Goal: Task Accomplishment & Management: Manage account settings

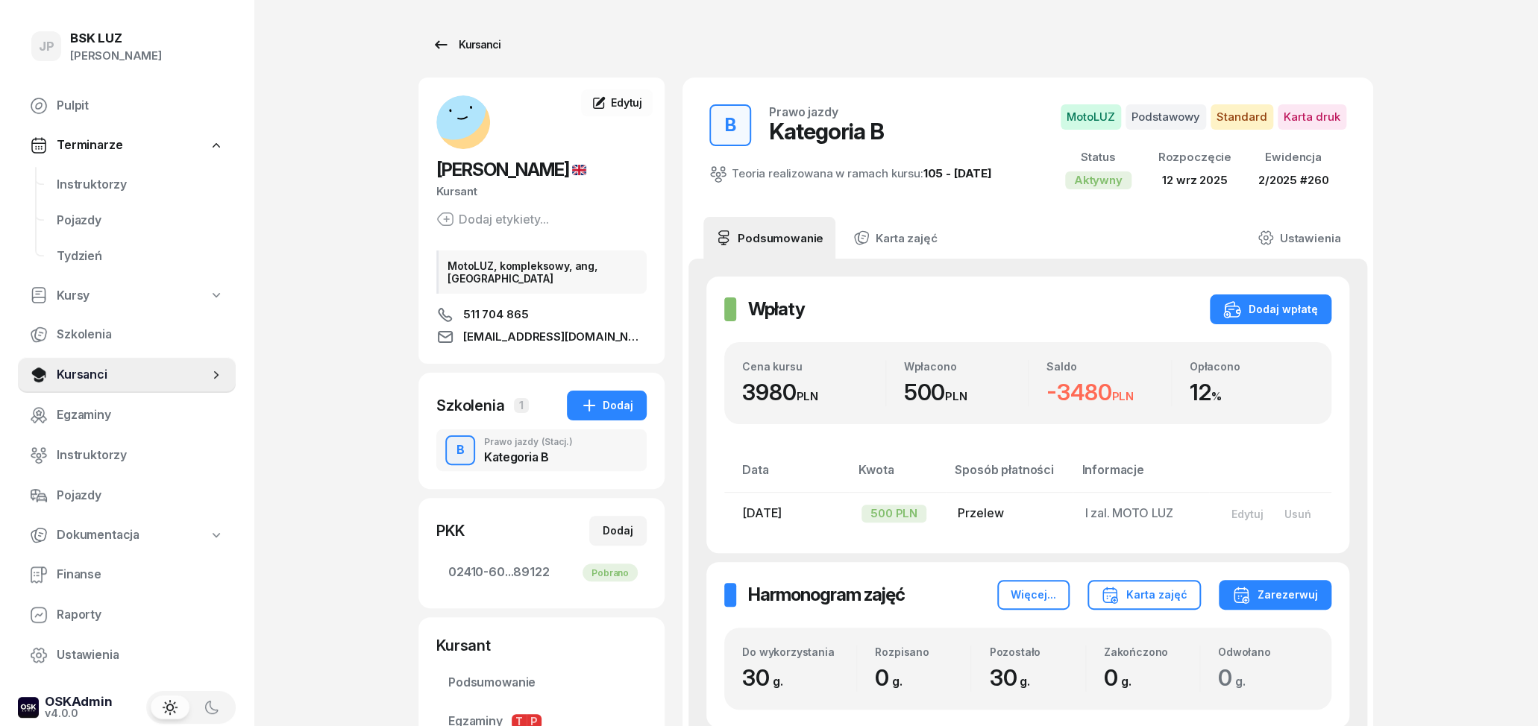
click at [433, 43] on icon at bounding box center [441, 45] width 18 height 18
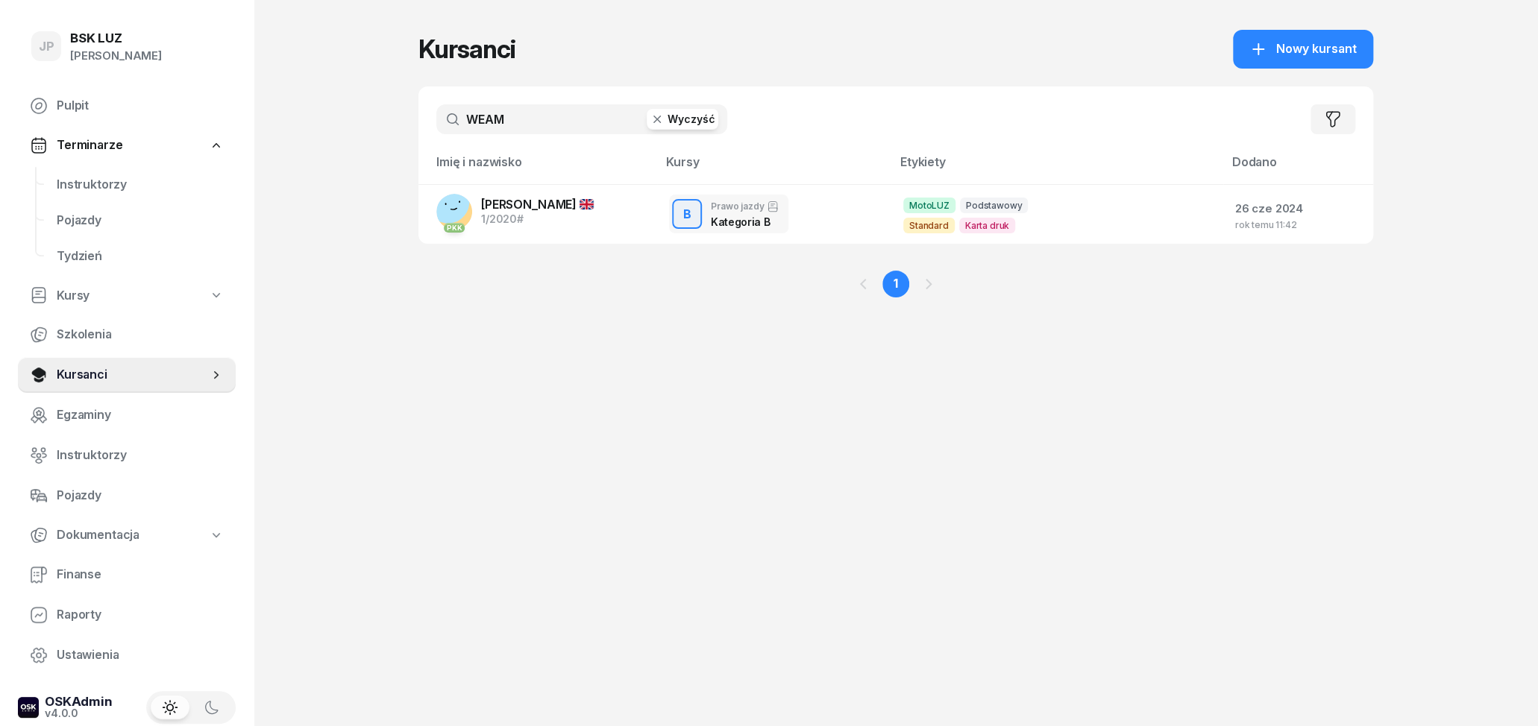
drag, startPoint x: 547, startPoint y: 132, endPoint x: 385, endPoint y: 133, distance: 161.9
click at [436, 132] on input "WEAM" at bounding box center [581, 119] width 291 height 30
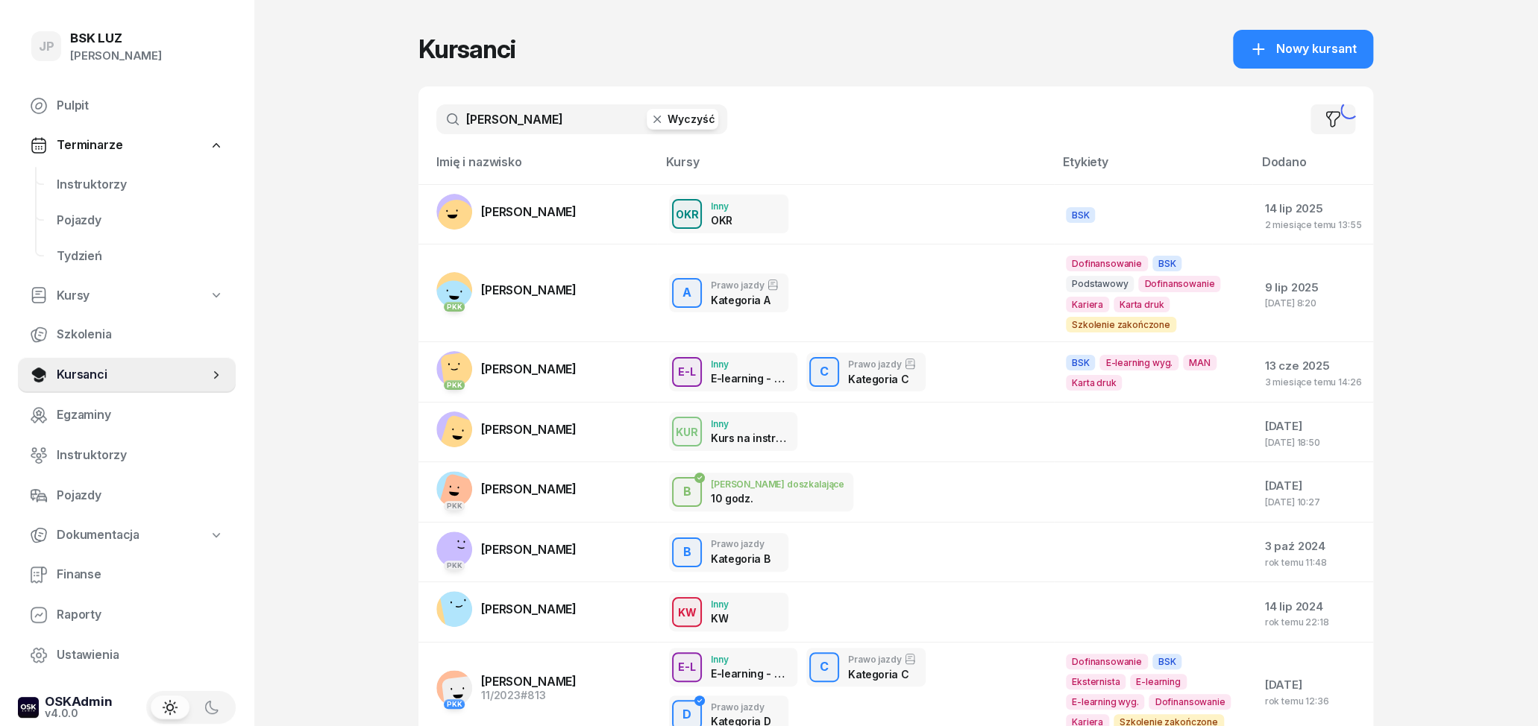
type input "[PERSON_NAME]"
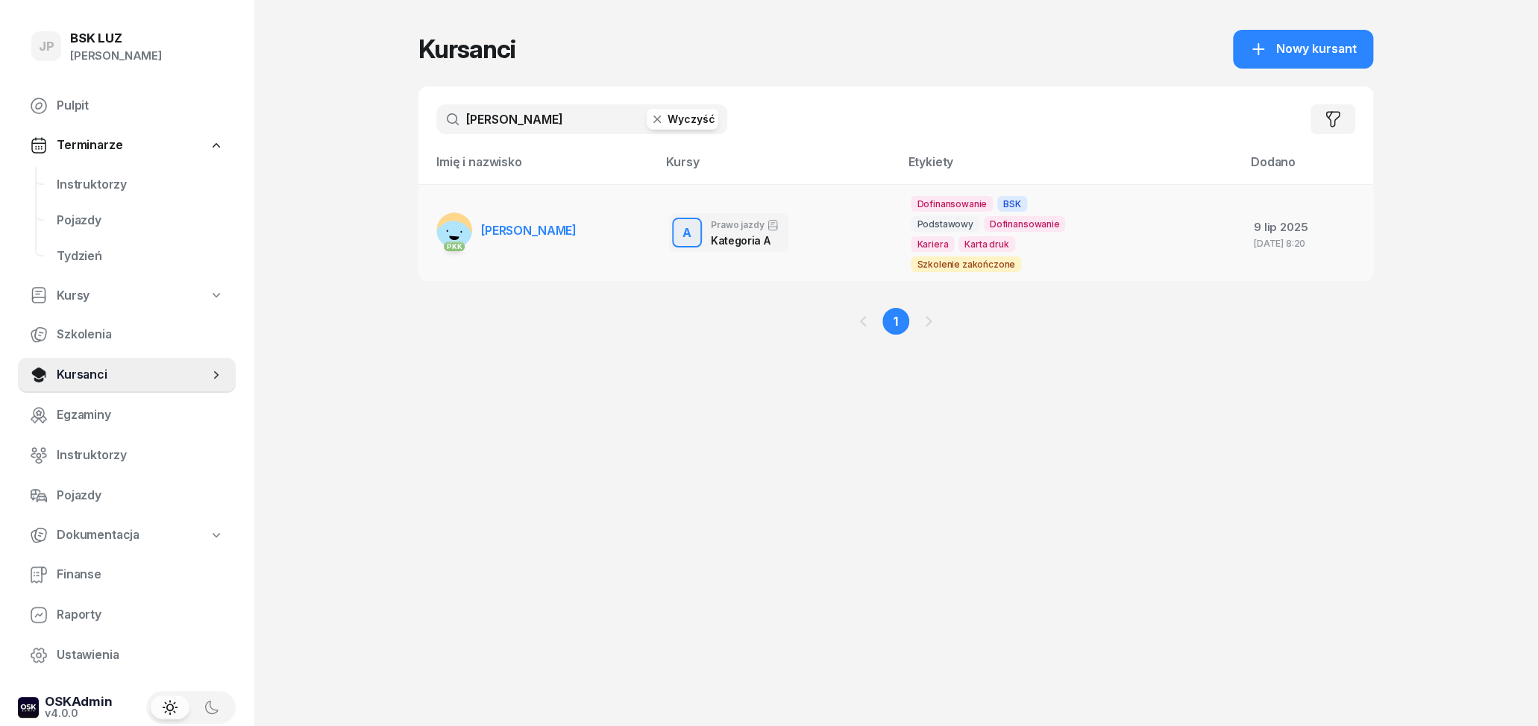
click at [513, 236] on span "[PERSON_NAME]" at bounding box center [528, 230] width 95 height 15
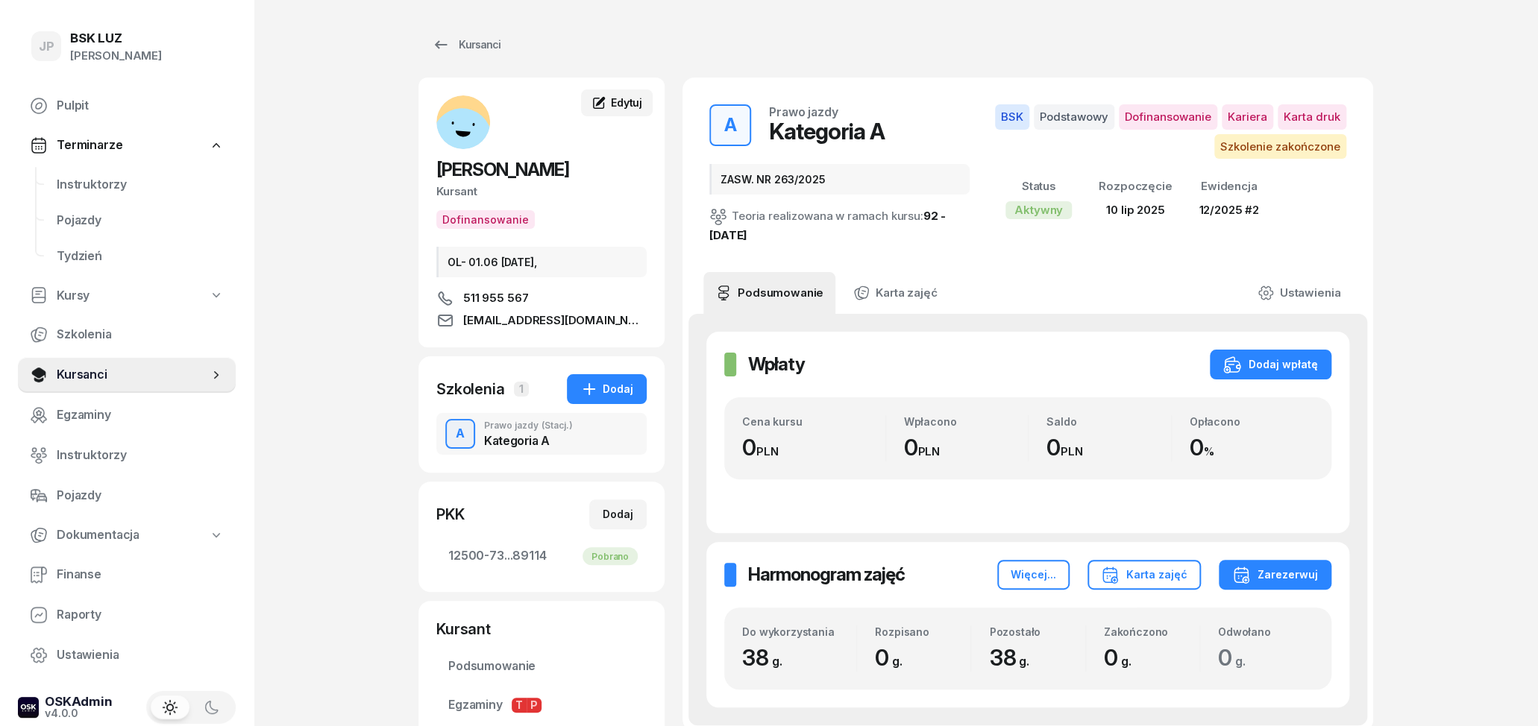
click at [621, 95] on link "Edytuj" at bounding box center [617, 103] width 72 height 27
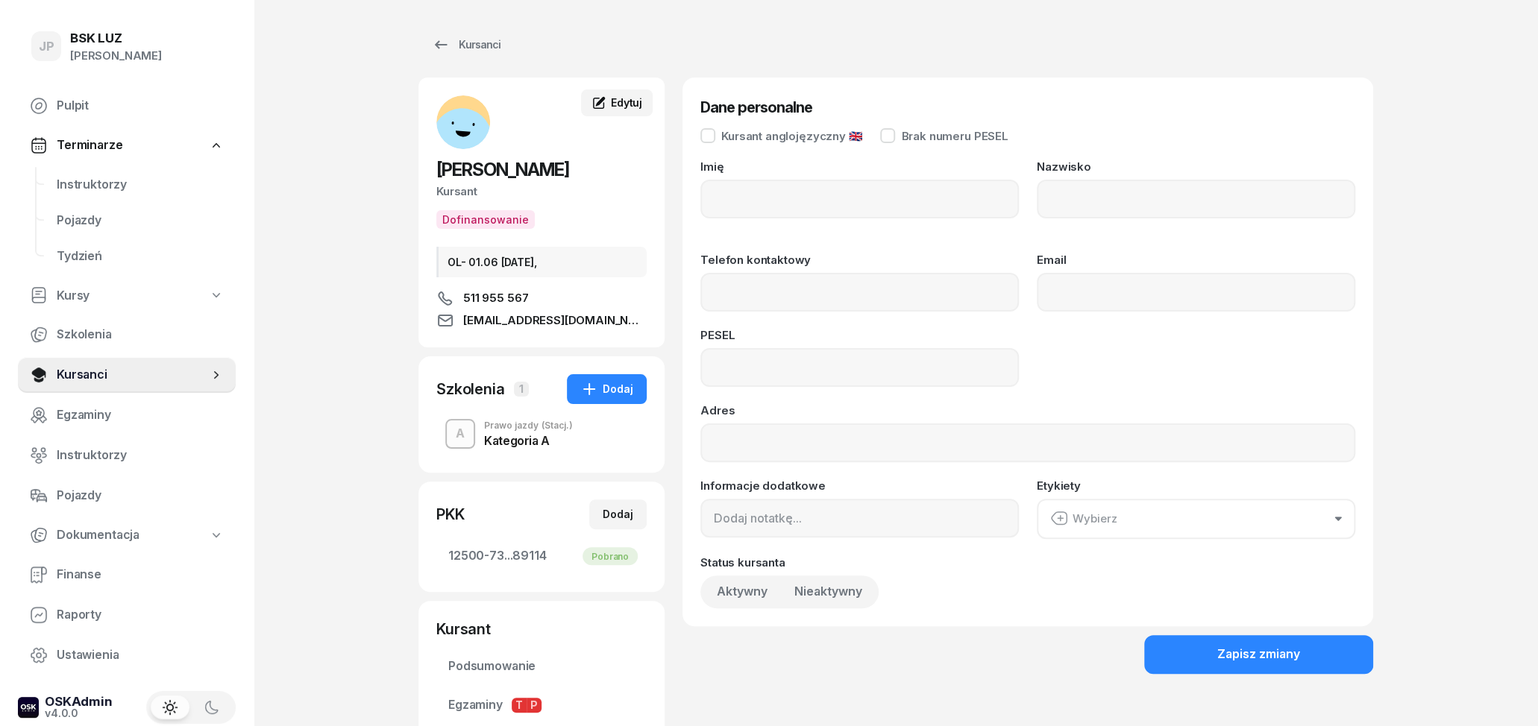
type input "[PERSON_NAME]"
type input "511955567"
type input "[EMAIL_ADDRESS][DOMAIN_NAME]"
type input "95080101842"
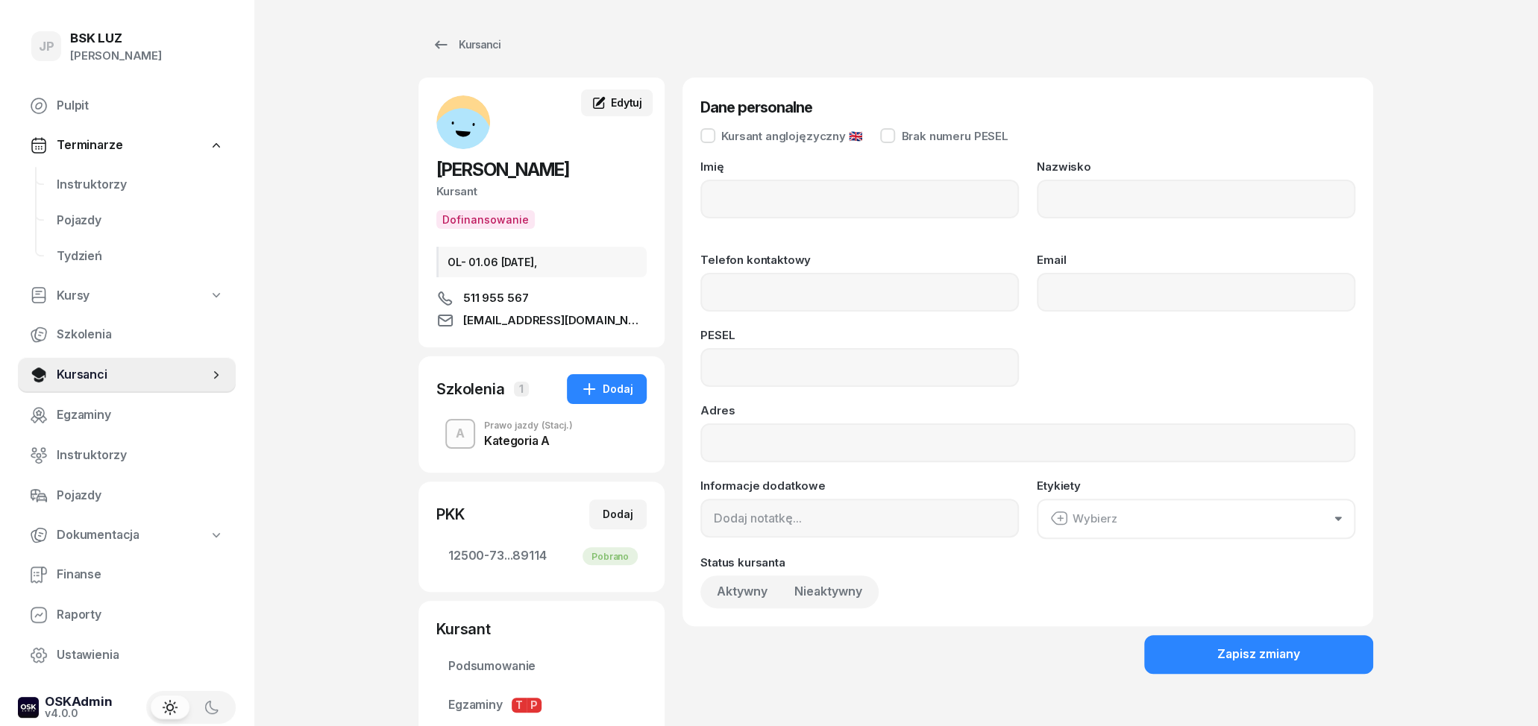
type input "OL- 01.06 [DATE],"
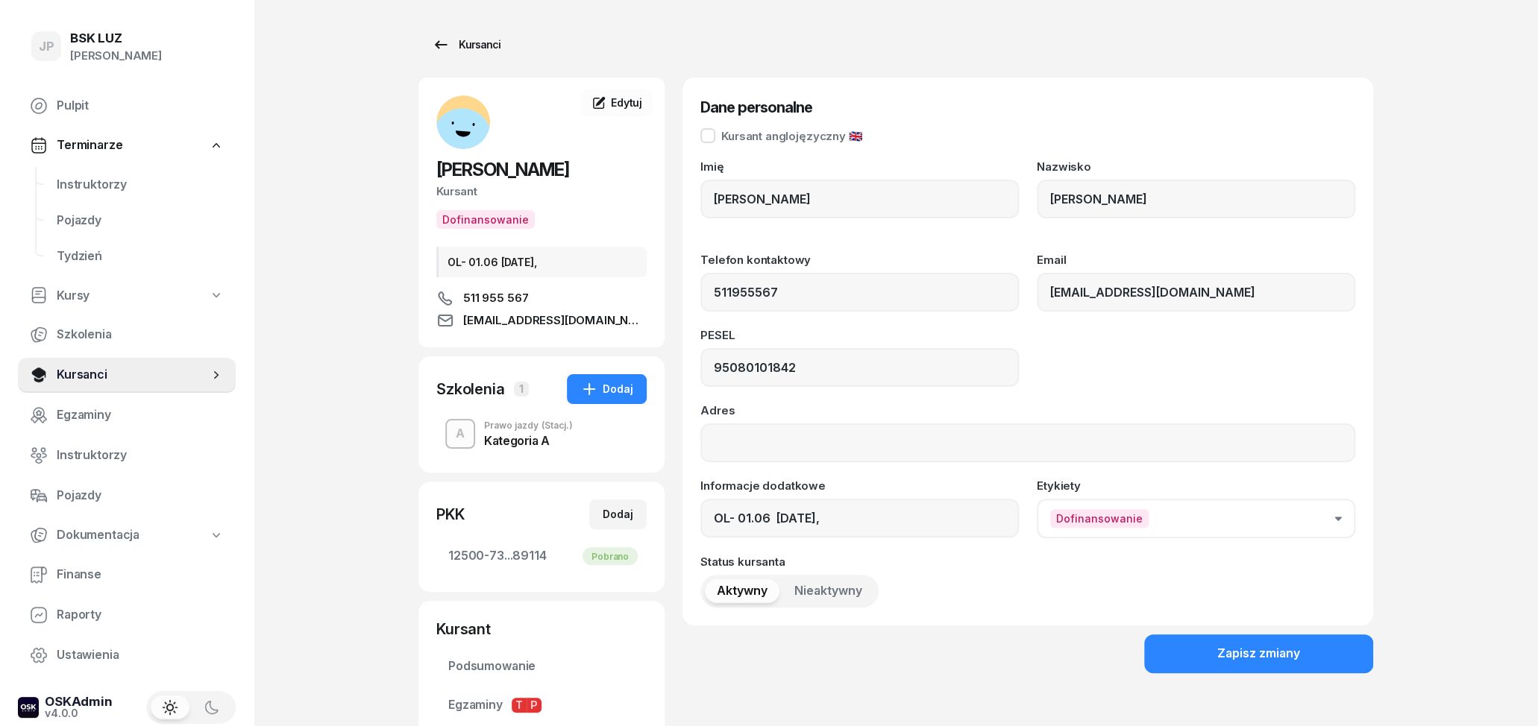
click at [474, 42] on div "Kursanci" at bounding box center [466, 45] width 69 height 18
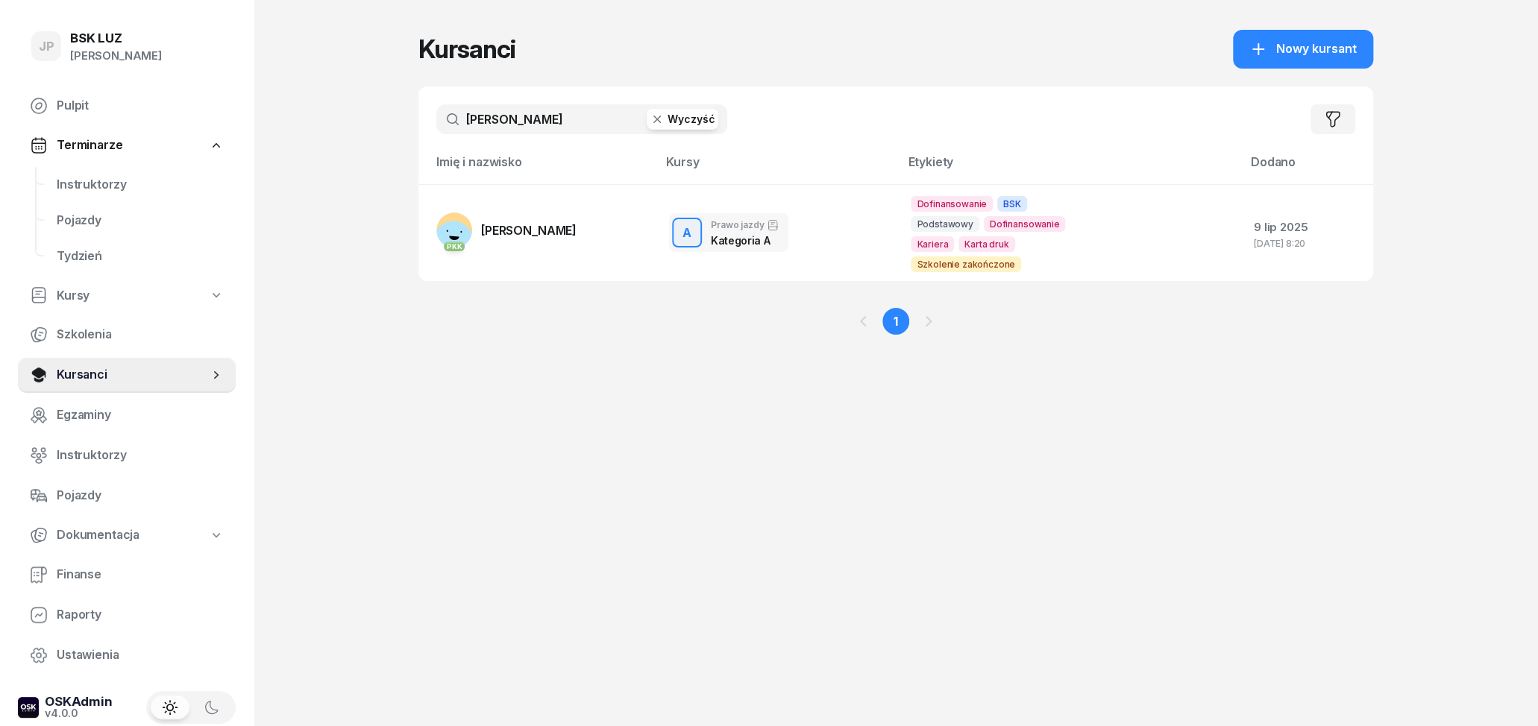
drag, startPoint x: 508, startPoint y: 124, endPoint x: 400, endPoint y: 120, distance: 108.2
click at [436, 120] on input "[PERSON_NAME]" at bounding box center [581, 119] width 291 height 30
type input "puda"
click at [543, 213] on link "PKK PKK [PERSON_NAME][GEOGRAPHIC_DATA]" at bounding box center [506, 231] width 140 height 36
